Goal: Information Seeking & Learning: Learn about a topic

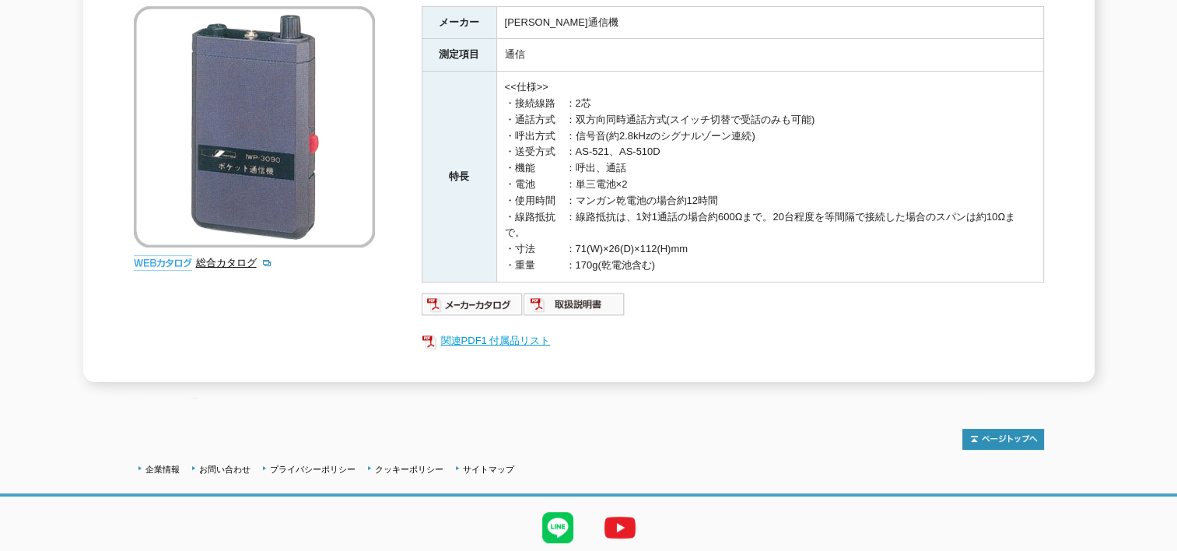
scroll to position [324, 0]
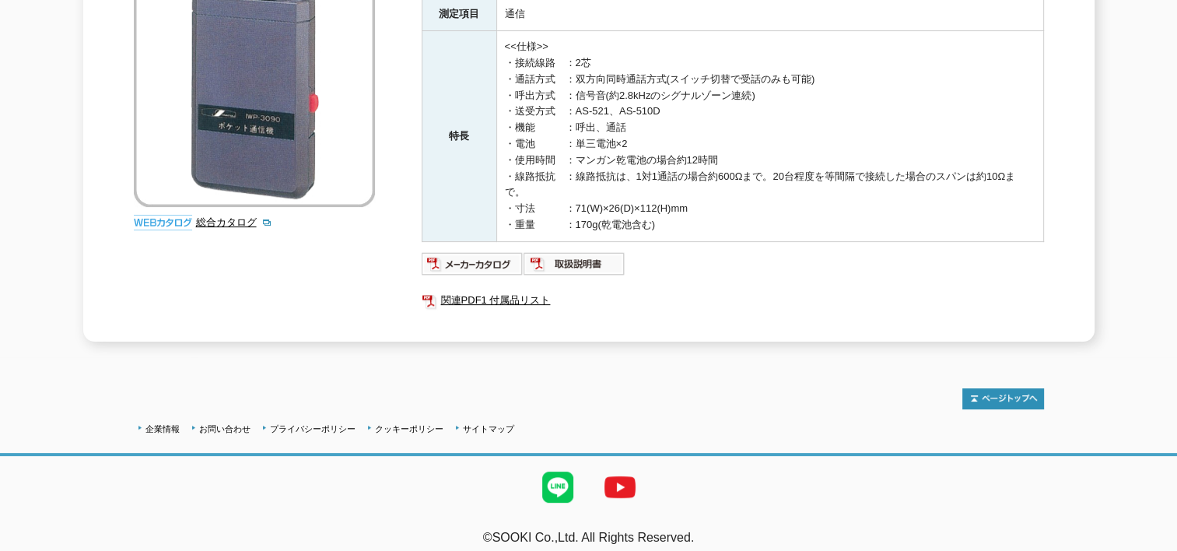
drag, startPoint x: 344, startPoint y: 262, endPoint x: 327, endPoint y: 278, distance: 23.1
click at [327, 278] on div "総合カタログ メーカー 岩通通信機 測定項目 通信 特長 <<仕様>> ・接続線路　：2芯 ・通話方式　：双方向同時通話方式(スイッチ切替で受話のみも可能) …" at bounding box center [589, 138] width 910 height 408
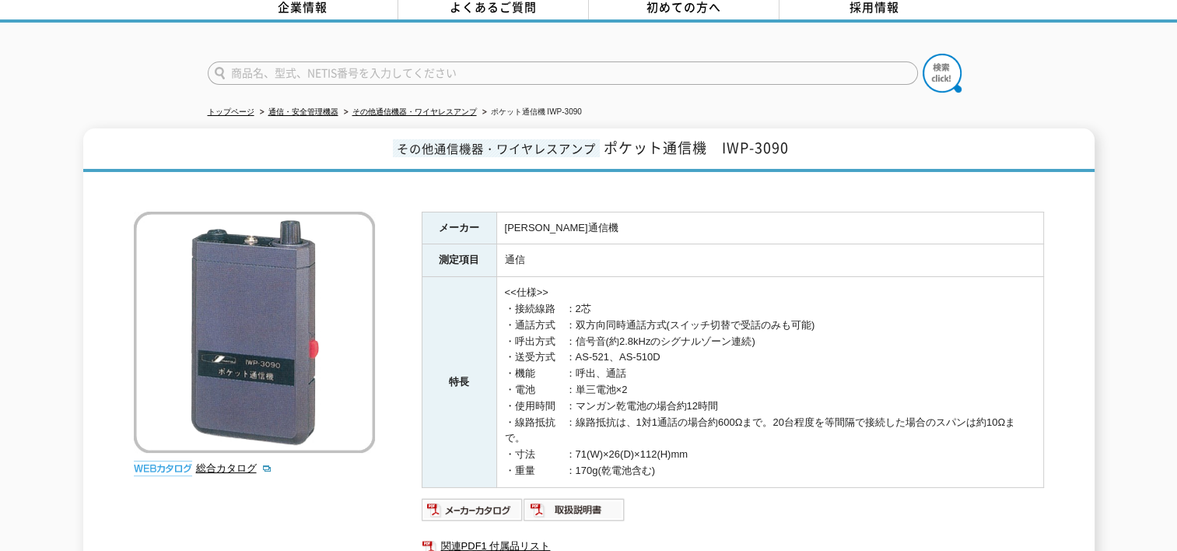
scroll to position [156, 0]
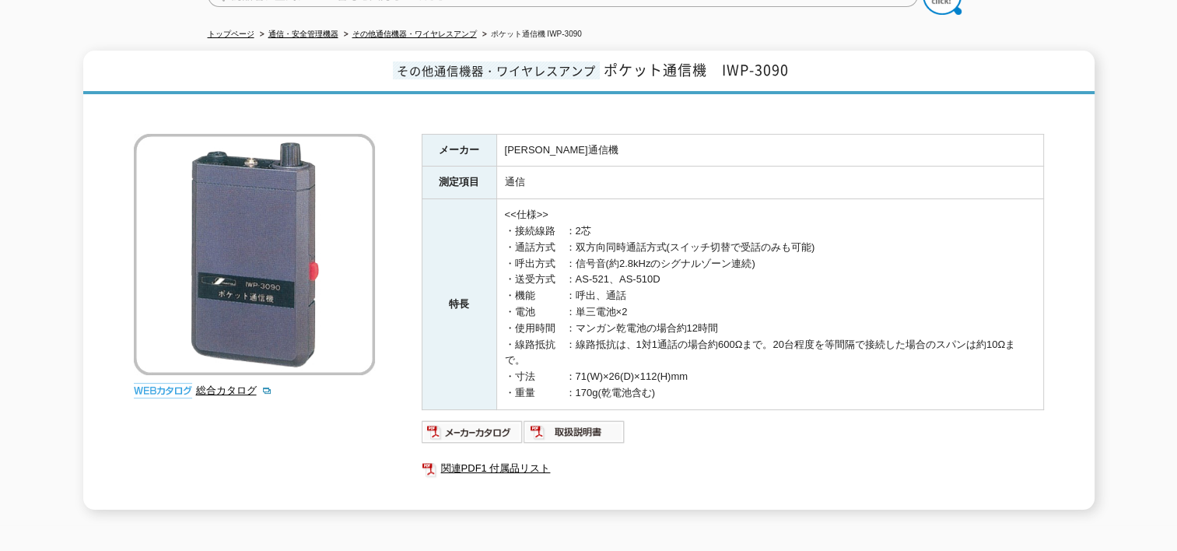
click at [41, 236] on div "その他通信機器・ワイヤレスアンプ ポケット通信機　IWP-3090 総合カタログ メーカー 岩通通信機 測定項目 通信 特長 <<仕様>> ・接続線路　：2芯…" at bounding box center [588, 280] width 1177 height 459
click at [472, 419] on img at bounding box center [473, 431] width 102 height 25
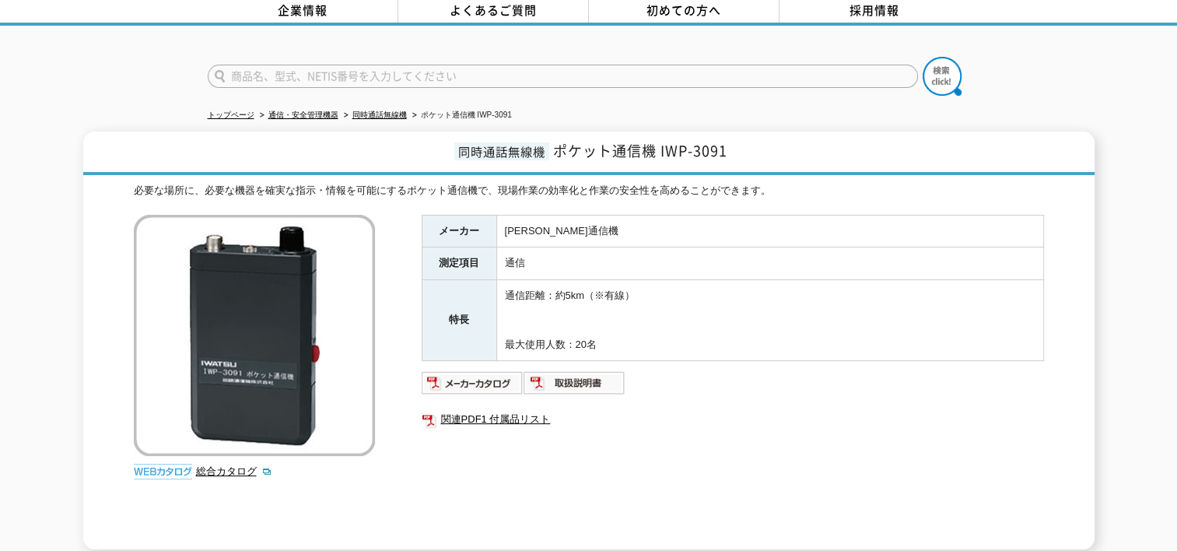
scroll to position [50, 0]
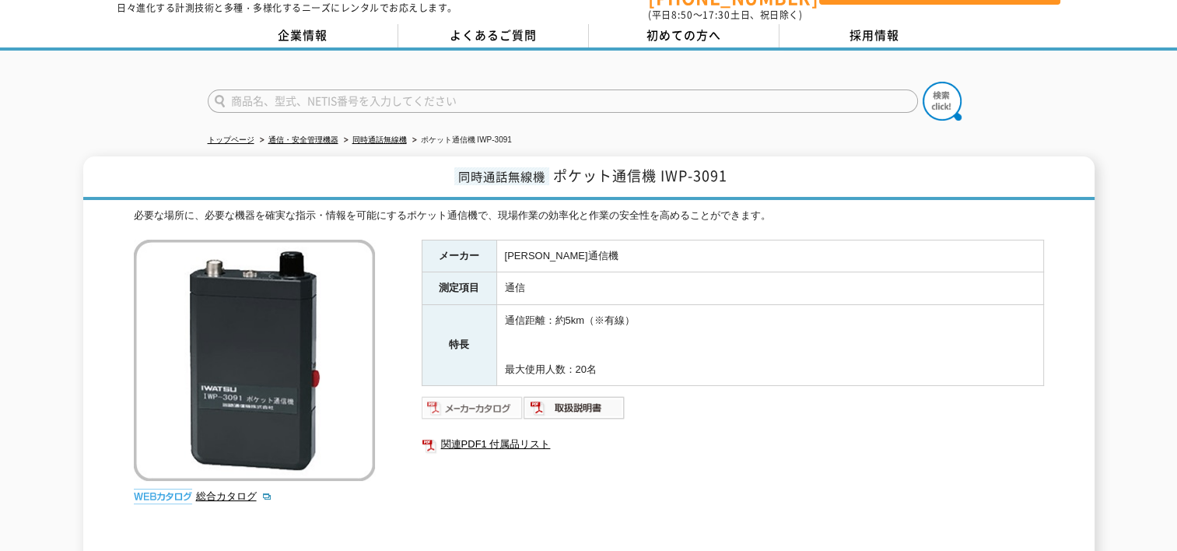
click at [474, 395] on img at bounding box center [473, 407] width 102 height 25
